Goal: Check status

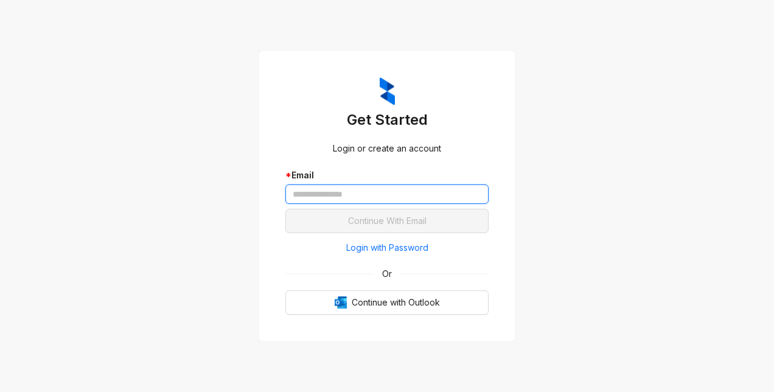
click at [384, 193] on input "text" at bounding box center [386, 193] width 203 height 19
type input "**********"
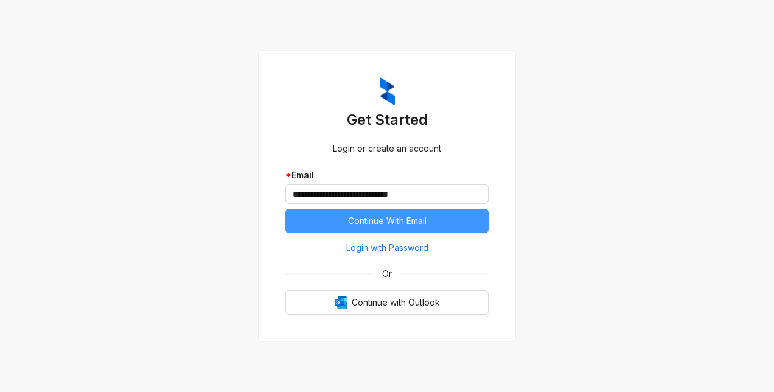
click at [415, 219] on span "Continue With Email" at bounding box center [387, 220] width 78 height 13
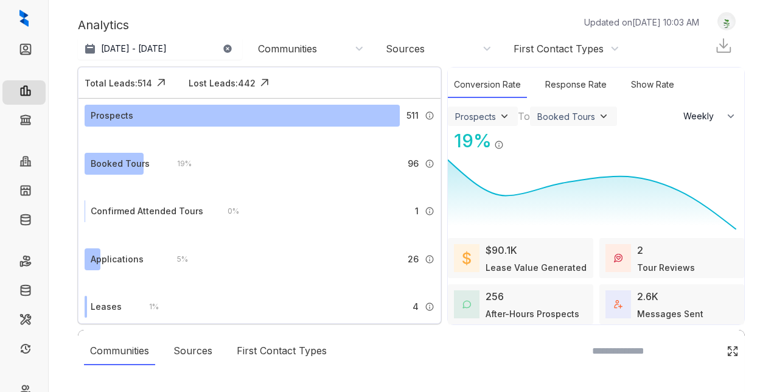
select select "******"
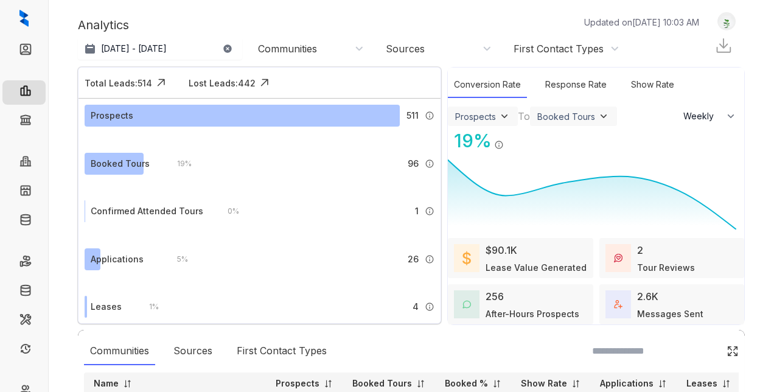
click at [314, 56] on div "Communities" at bounding box center [309, 48] width 122 height 19
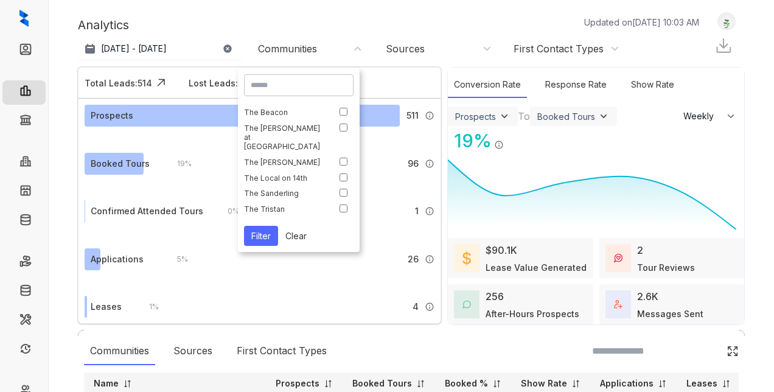
scroll to position [67, 0]
click at [264, 238] on button "Filter" at bounding box center [261, 236] width 34 height 20
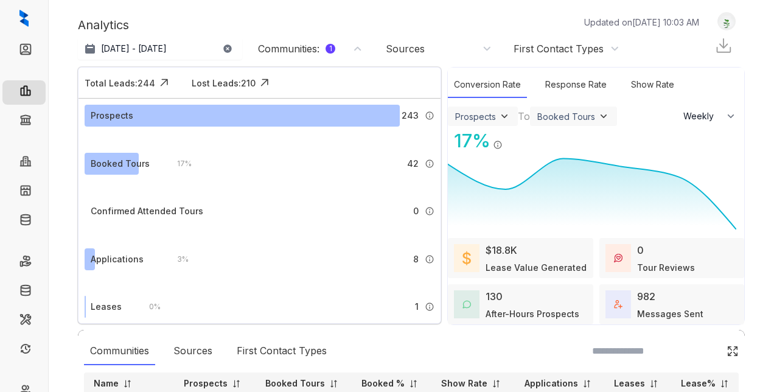
click at [570, 110] on div "Booked Tours" at bounding box center [573, 116] width 72 height 12
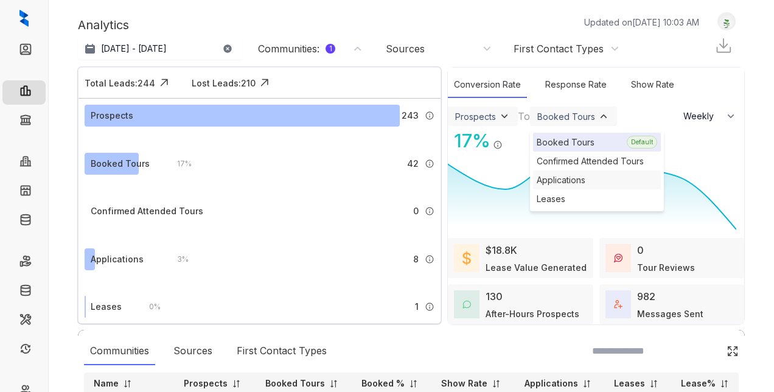
click at [582, 182] on div "Applications" at bounding box center [597, 179] width 128 height 19
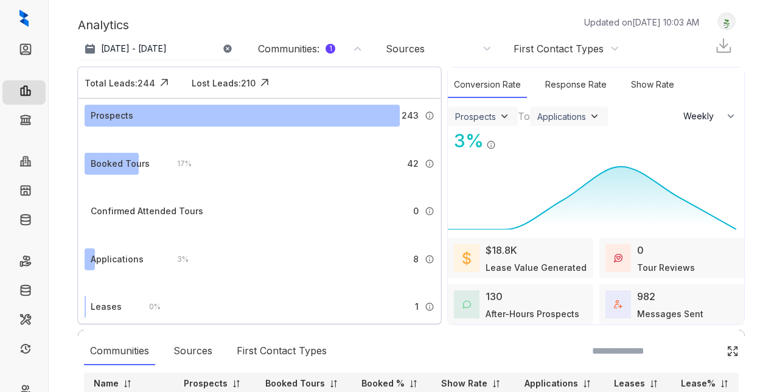
click at [569, 114] on div "Applications" at bounding box center [561, 116] width 49 height 10
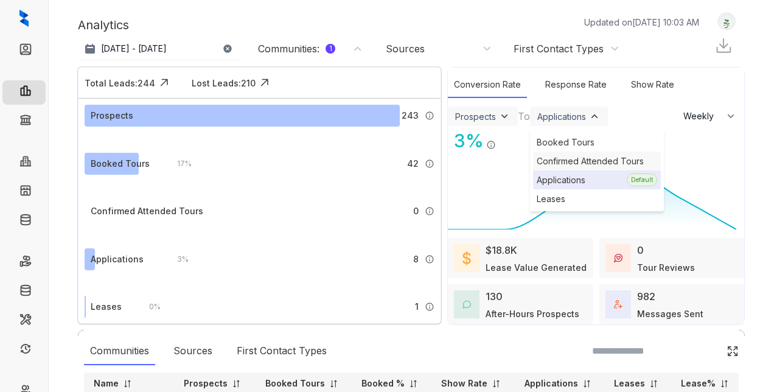
click at [566, 156] on div "Confirmed Attended Tours" at bounding box center [597, 160] width 128 height 19
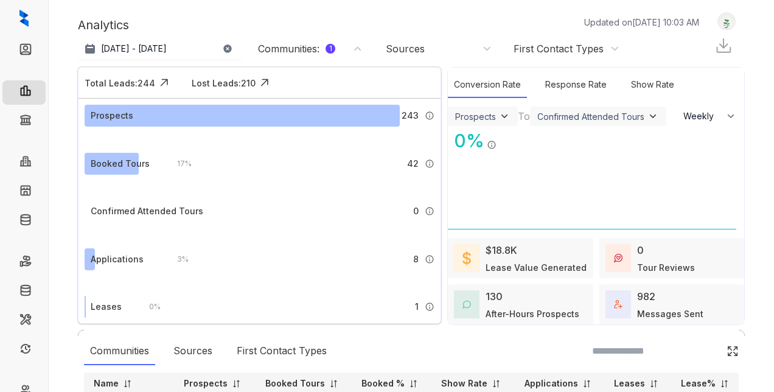
click at [599, 116] on div "Confirmed Attended Tours" at bounding box center [590, 116] width 107 height 10
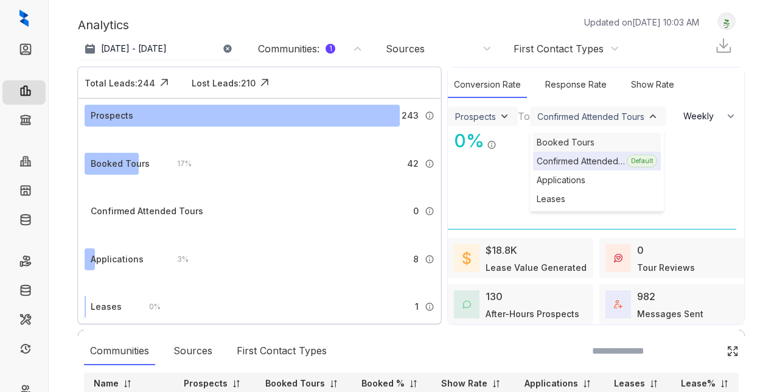
click at [583, 147] on div "Booked Tours" at bounding box center [597, 142] width 128 height 19
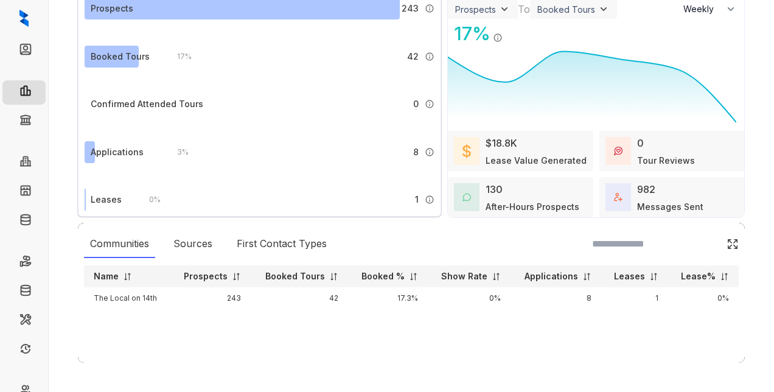
scroll to position [0, 0]
